Goal: Task Accomplishment & Management: Manage account settings

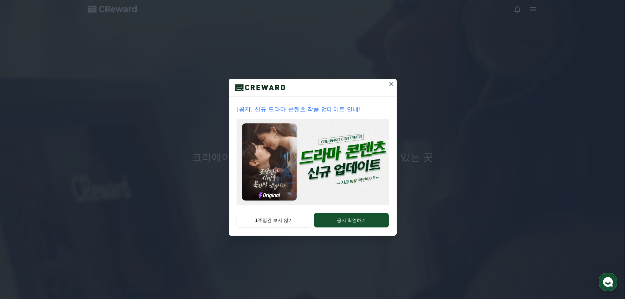
click at [391, 83] on icon at bounding box center [391, 84] width 8 height 8
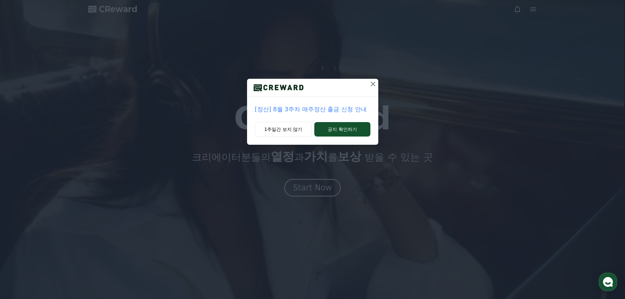
click at [375, 80] on icon at bounding box center [373, 84] width 8 height 8
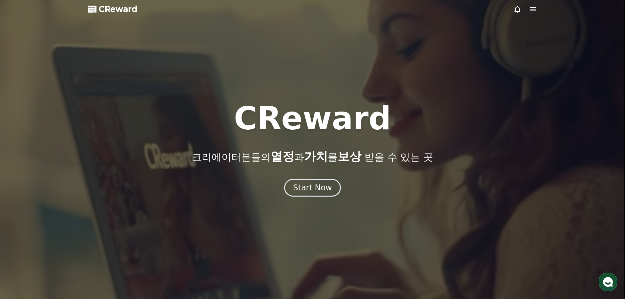
click at [534, 9] on icon at bounding box center [533, 9] width 8 height 8
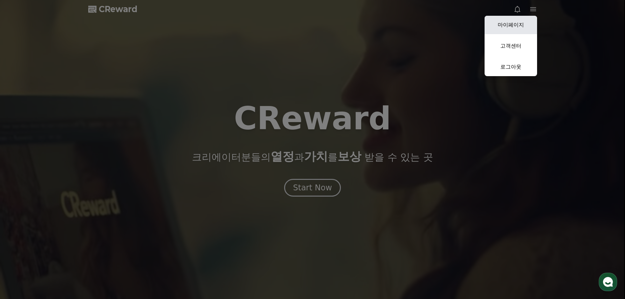
click at [525, 21] on link "마이페이지" at bounding box center [511, 25] width 52 height 18
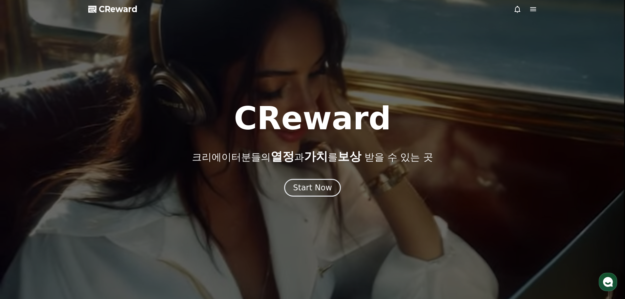
select select "**********"
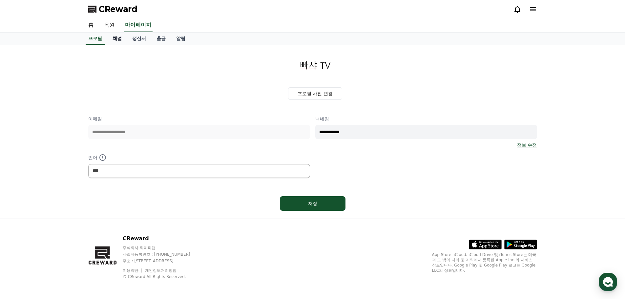
click at [114, 38] on link "채널" at bounding box center [117, 38] width 20 height 12
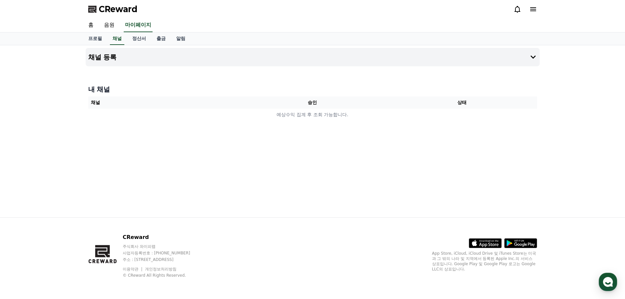
click at [534, 11] on icon at bounding box center [533, 9] width 6 height 4
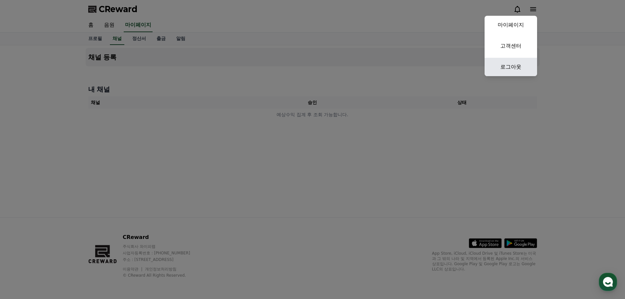
click at [518, 62] on link "로그아웃" at bounding box center [511, 67] width 52 height 18
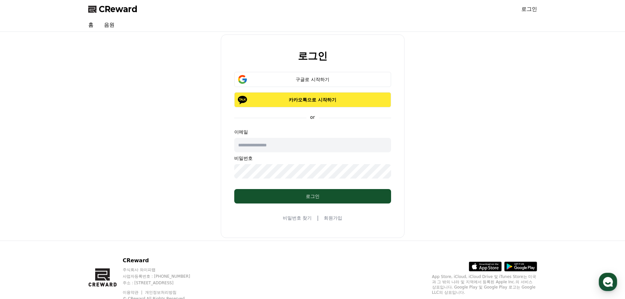
click at [328, 100] on p "카카오톡으로 시작하기" at bounding box center [313, 99] width 138 height 7
